Goal: Transaction & Acquisition: Purchase product/service

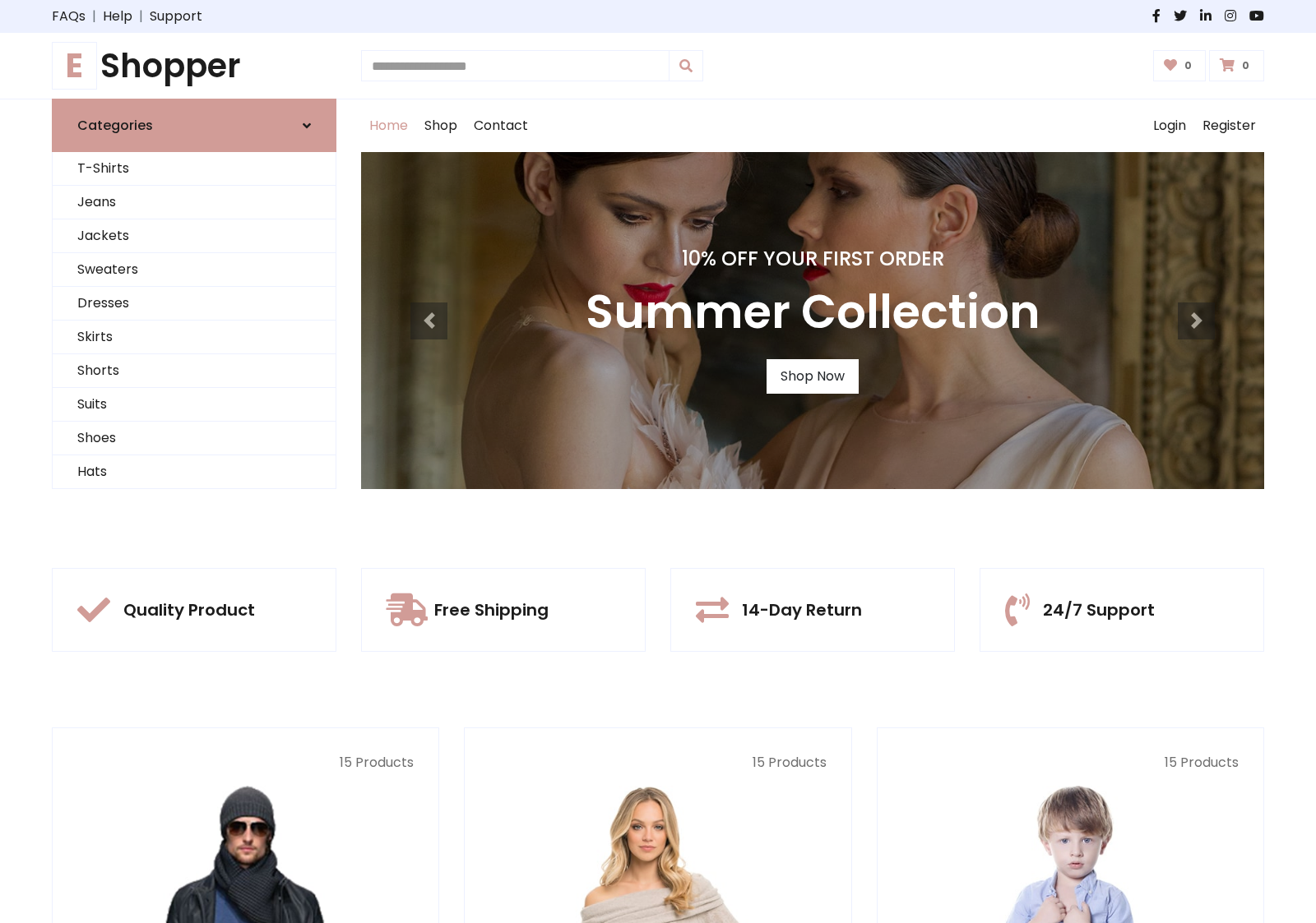
click at [658, 461] on div "10% Off Your First Order Autumn Collection Shop Now 10% Off Your First Order Su…" at bounding box center [812, 321] width 903 height 337
click at [658, 461] on div "10% Off Your First Order Summer Collection Shop Now" at bounding box center [812, 321] width 903 height 337
click at [812, 376] on link "Shop Now" at bounding box center [812, 376] width 92 height 35
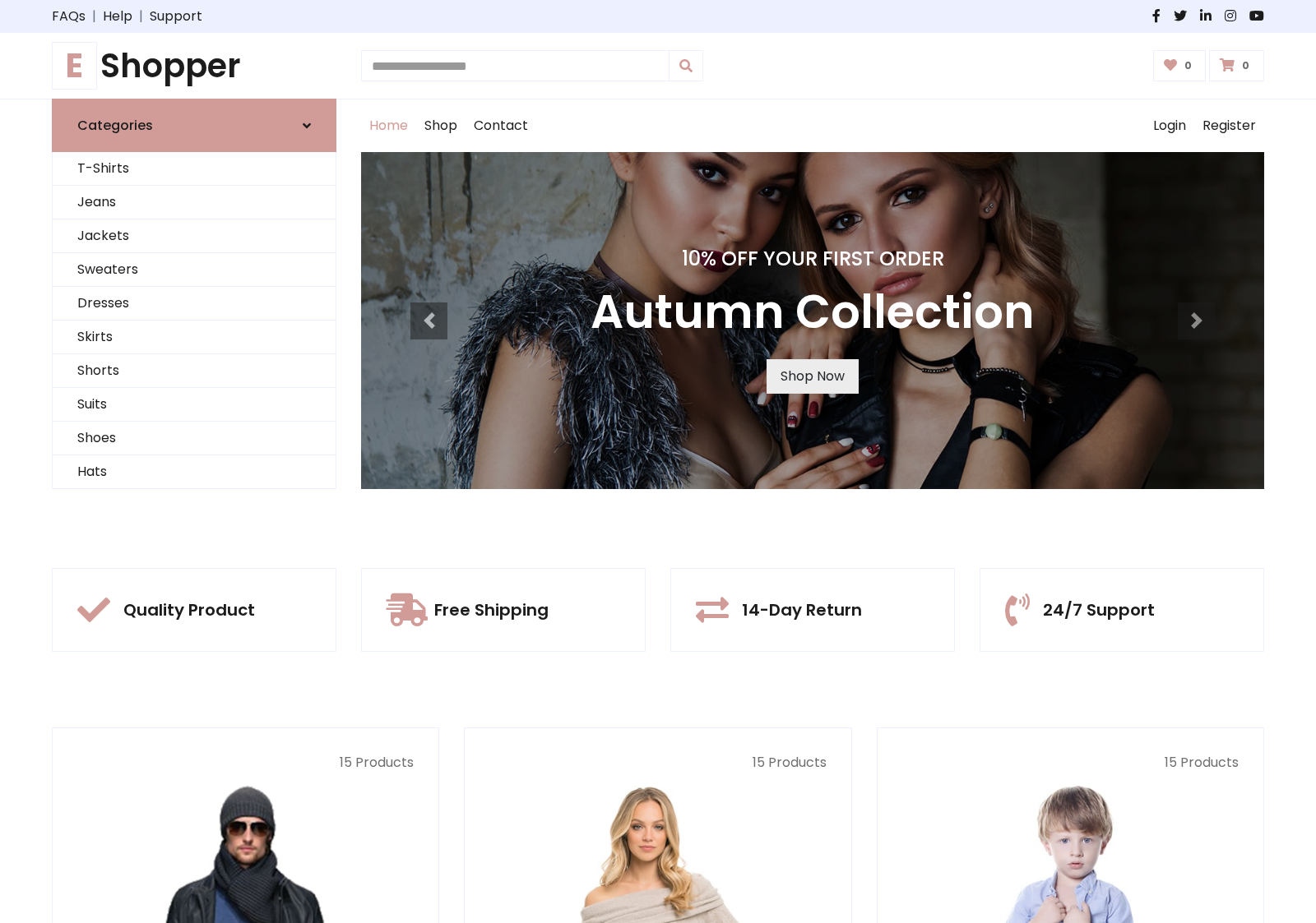
click at [812, 376] on link "Shop Now" at bounding box center [812, 376] width 92 height 35
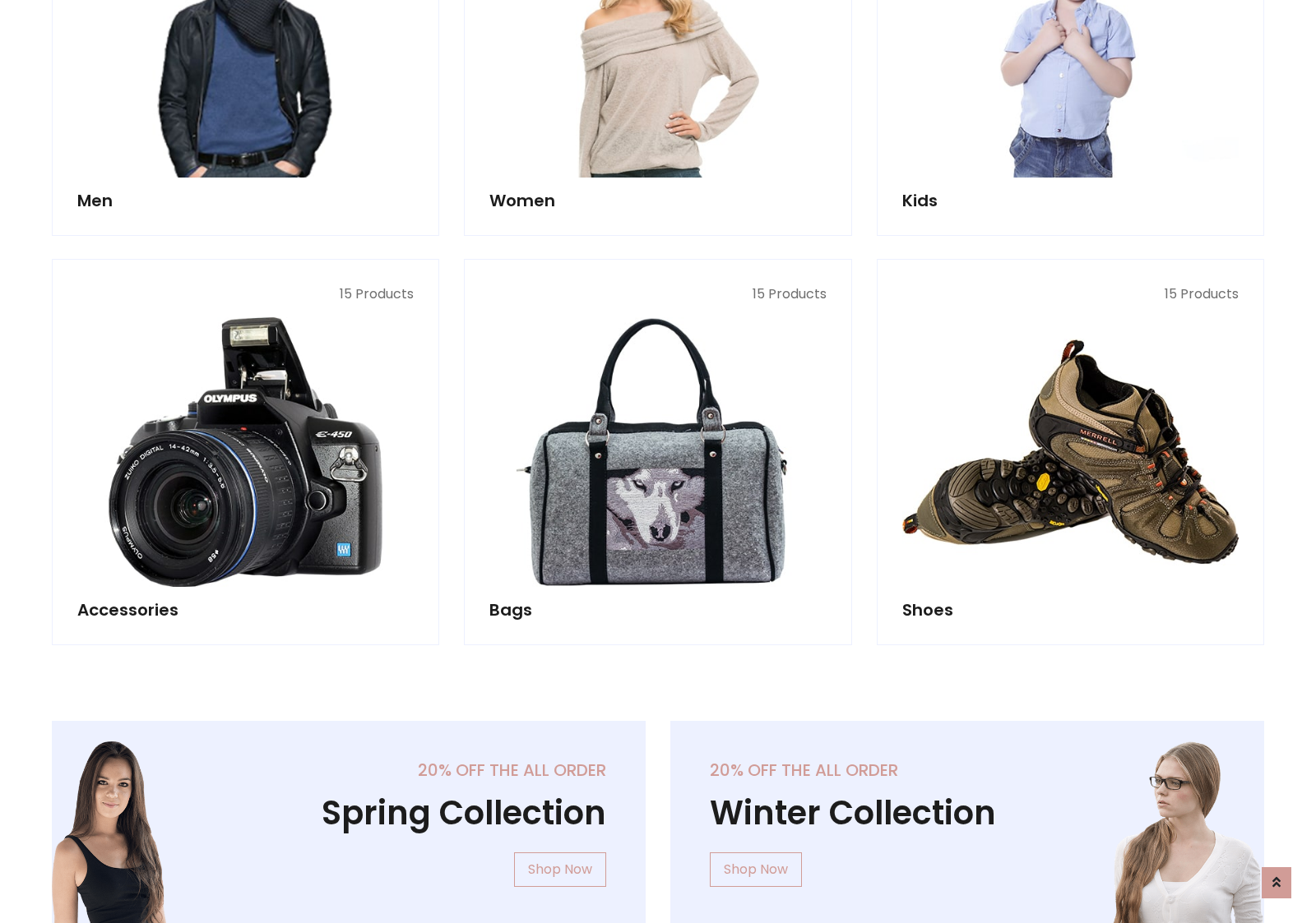
scroll to position [1639, 0]
